Goal: Information Seeking & Learning: Understand process/instructions

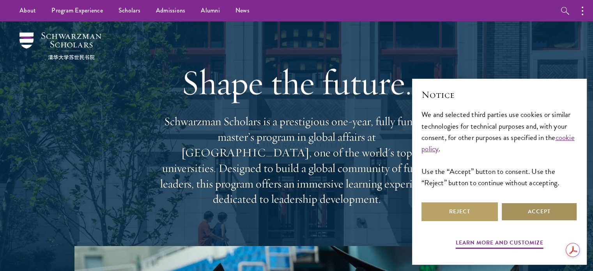
click at [521, 212] on button "Accept" at bounding box center [539, 211] width 76 height 19
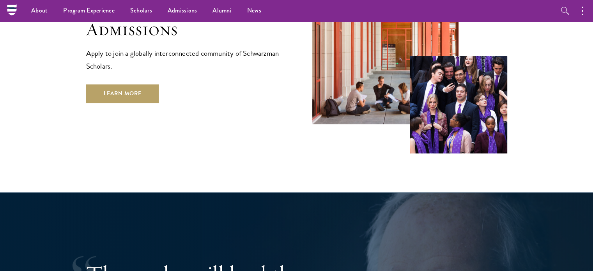
scroll to position [1325, 0]
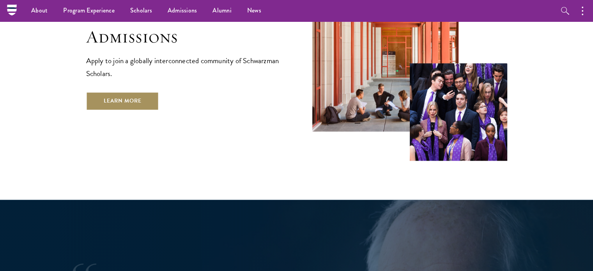
click at [149, 92] on link "Learn More" at bounding box center [122, 101] width 73 height 19
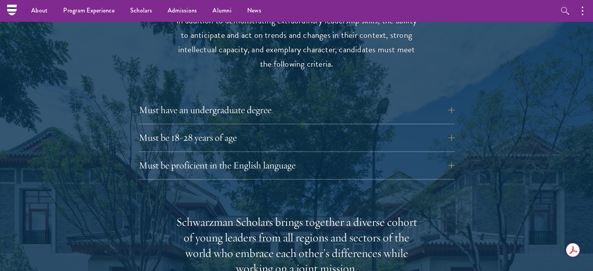
scroll to position [1024, 0]
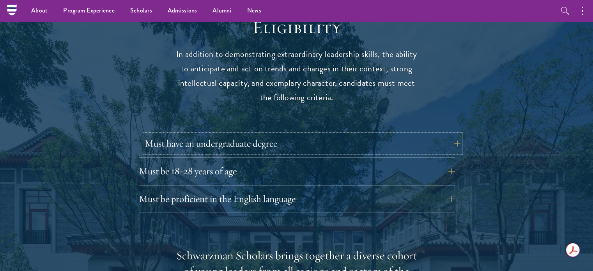
click at [273, 134] on button "Must have an undergraduate degree" at bounding box center [303, 143] width 316 height 19
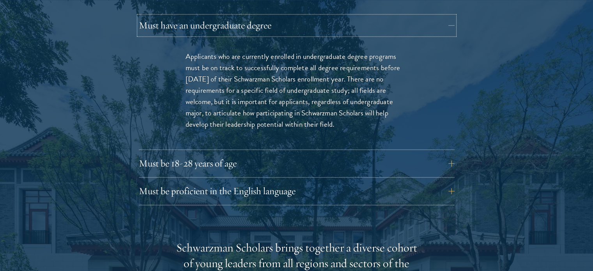
scroll to position [1146, 0]
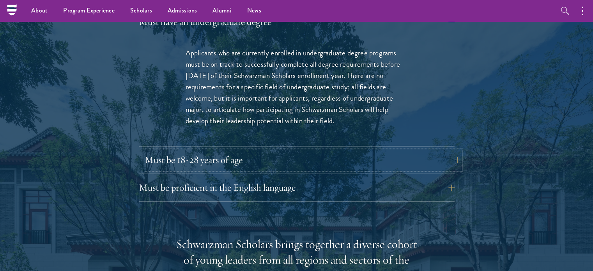
click at [346, 150] on button "Must be 18-28 years of age" at bounding box center [303, 159] width 316 height 19
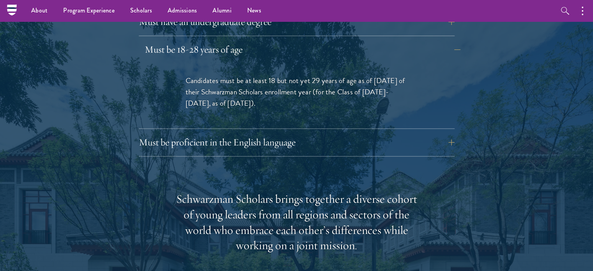
click at [346, 146] on div "Eligibility In addition to demonstrating extraordinary leadership skills, the a…" at bounding box center [296, 209] width 421 height 629
click at [335, 133] on button "Must be proficient in the English language" at bounding box center [303, 142] width 316 height 19
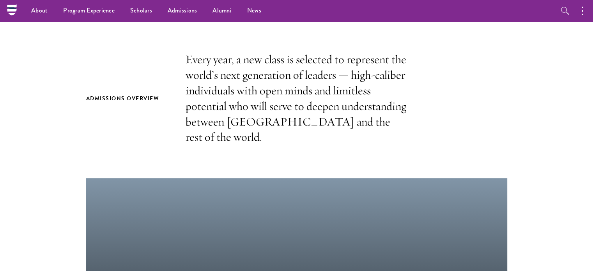
scroll to position [0, 0]
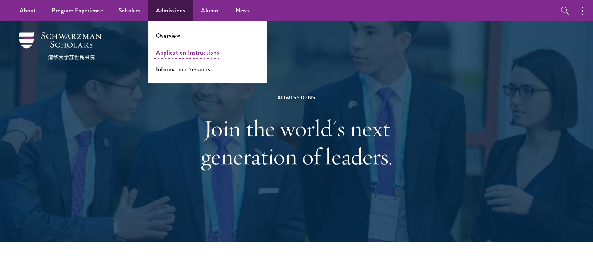
click at [173, 51] on link "Application Instructions" at bounding box center [187, 52] width 63 height 9
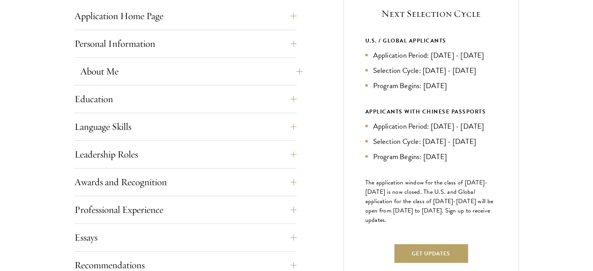
scroll to position [343, 0]
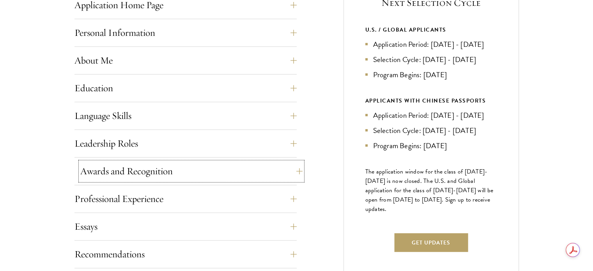
click at [238, 171] on button "Awards and Recognition" at bounding box center [191, 171] width 222 height 19
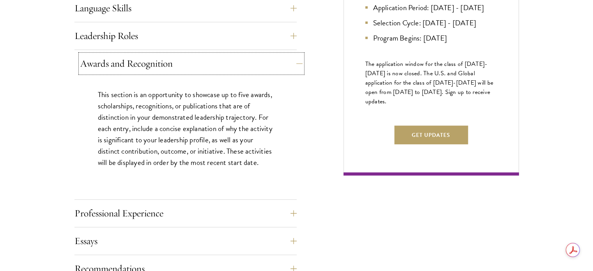
scroll to position [452, 0]
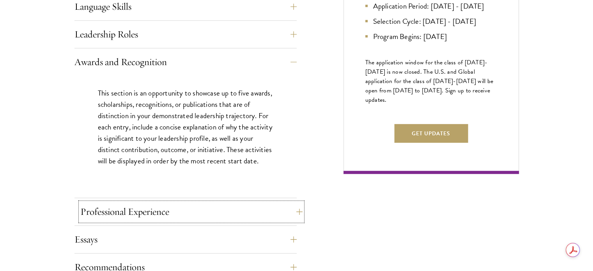
click at [234, 213] on button "Professional Experience" at bounding box center [191, 211] width 222 height 19
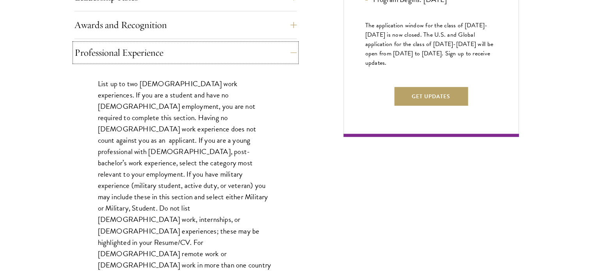
scroll to position [490, 0]
